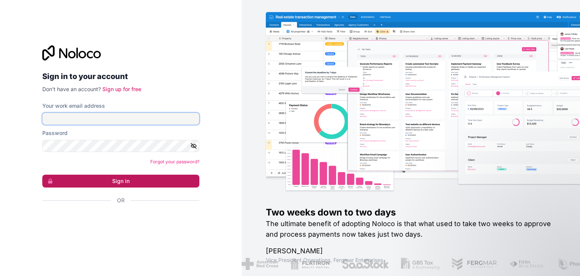
type input "**********"
click at [109, 183] on button "Sign in" at bounding box center [120, 181] width 157 height 13
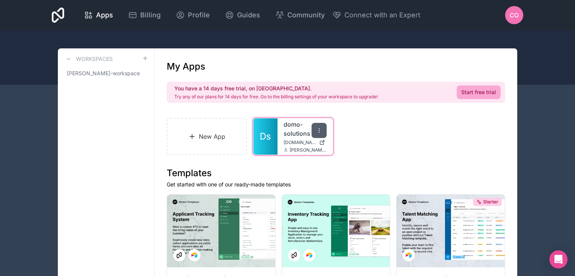
click at [317, 131] on icon at bounding box center [319, 130] width 6 height 6
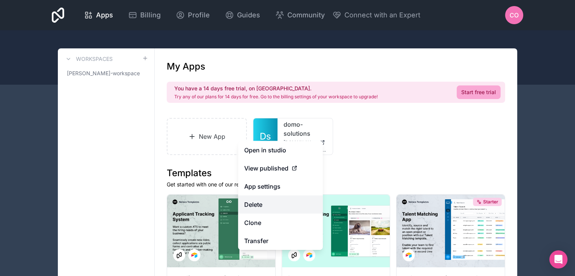
click at [267, 203] on button "Delete" at bounding box center [280, 204] width 85 height 18
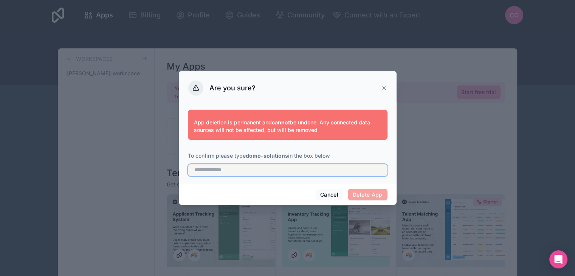
click at [222, 170] on input "text" at bounding box center [287, 170] width 199 height 12
type input "**********"
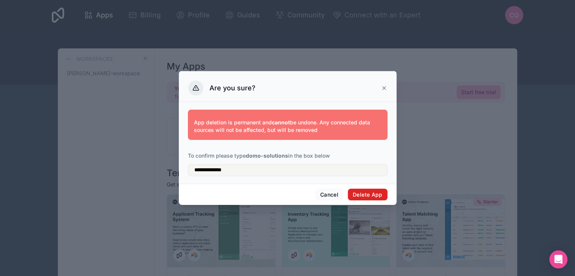
click at [372, 193] on button "Delete App" at bounding box center [368, 194] width 40 height 12
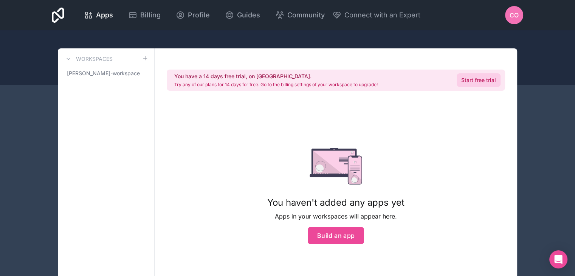
click at [479, 83] on link "Start free trial" at bounding box center [478, 80] width 44 height 14
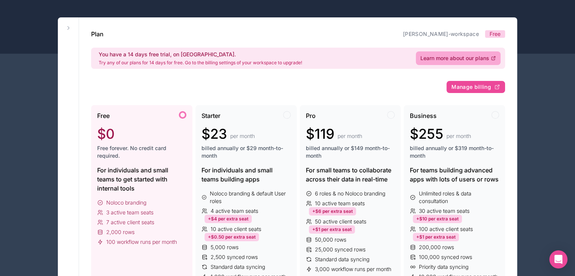
scroll to position [76, 0]
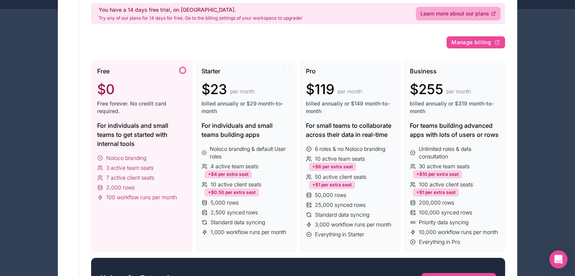
click at [129, 117] on div "Free $0 Free forever. No credit card required." at bounding box center [141, 93] width 89 height 54
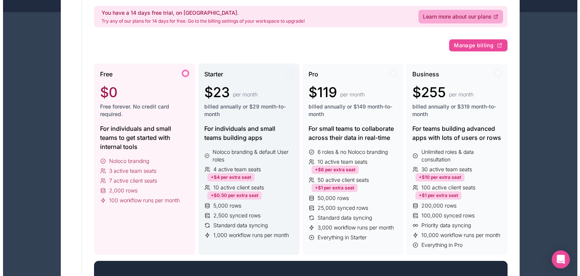
scroll to position [0, 0]
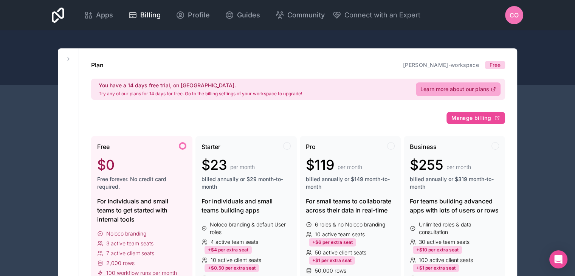
click at [124, 155] on div "Free $0 Free forever. No credit card required." at bounding box center [141, 169] width 89 height 54
click at [102, 14] on span "Apps" at bounding box center [104, 15] width 17 height 11
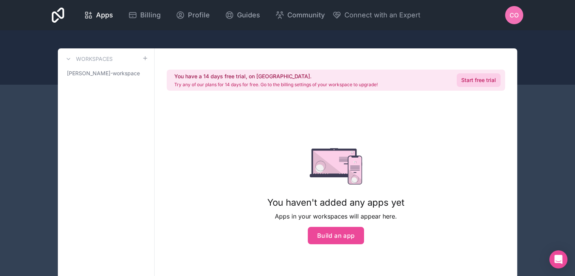
click at [477, 84] on link "Start free trial" at bounding box center [478, 80] width 44 height 14
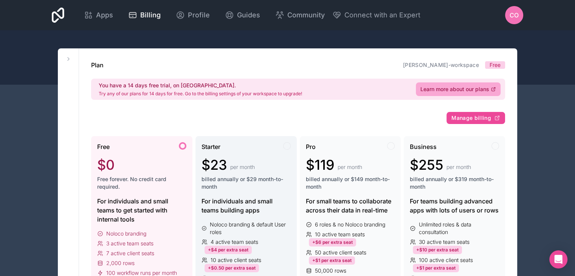
click at [225, 174] on div "$23 per month billed annually or $29 month-to-month" at bounding box center [245, 173] width 89 height 33
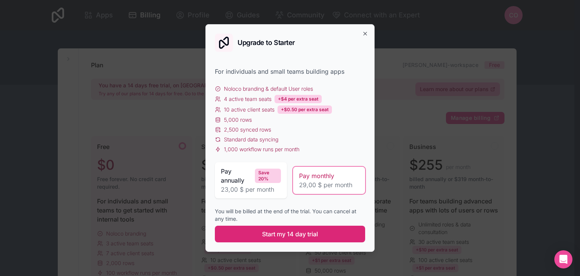
click at [294, 234] on span "Start my 14 day trial" at bounding box center [290, 233] width 56 height 9
